Goal: Task Accomplishment & Management: Manage account settings

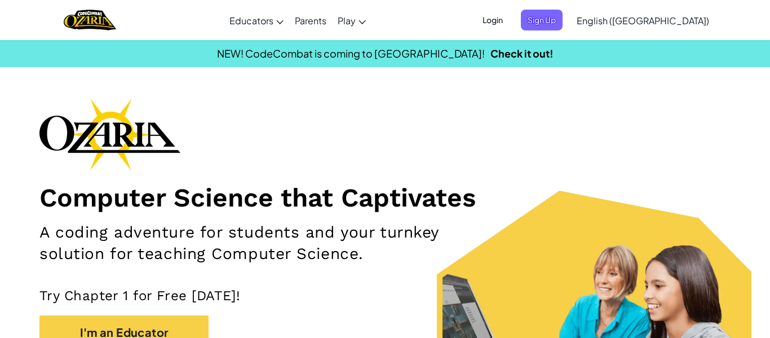
click at [510, 26] on span "Login" at bounding box center [493, 20] width 34 height 21
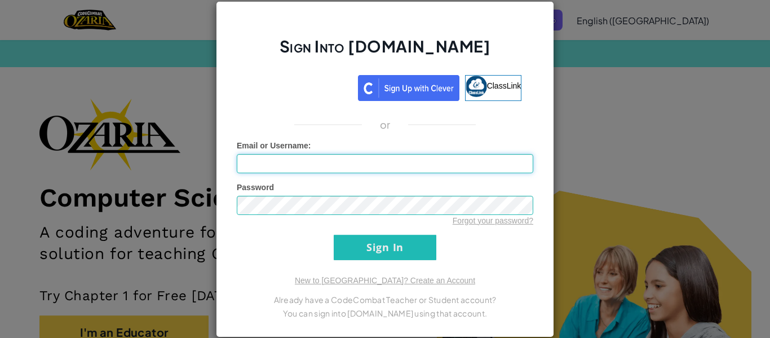
click at [324, 173] on input "Email or Username :" at bounding box center [385, 163] width 297 height 19
type input "[EMAIL_ADDRESS][DOMAIN_NAME]"
click at [343, 238] on input "Sign In" at bounding box center [385, 247] width 103 height 25
